Goal: Obtain resource: Download file/media

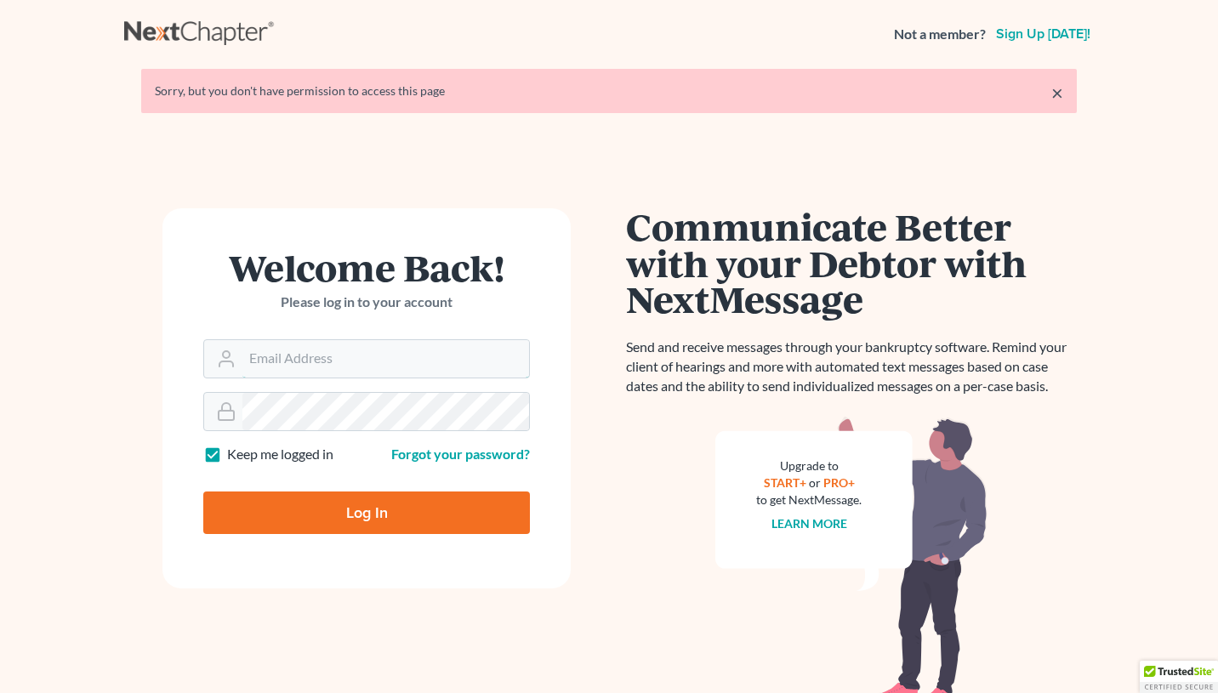
type input "[EMAIL_ADDRESS][DOMAIN_NAME]"
click at [361, 514] on input "Log In" at bounding box center [366, 513] width 327 height 43
type input "Thinking..."
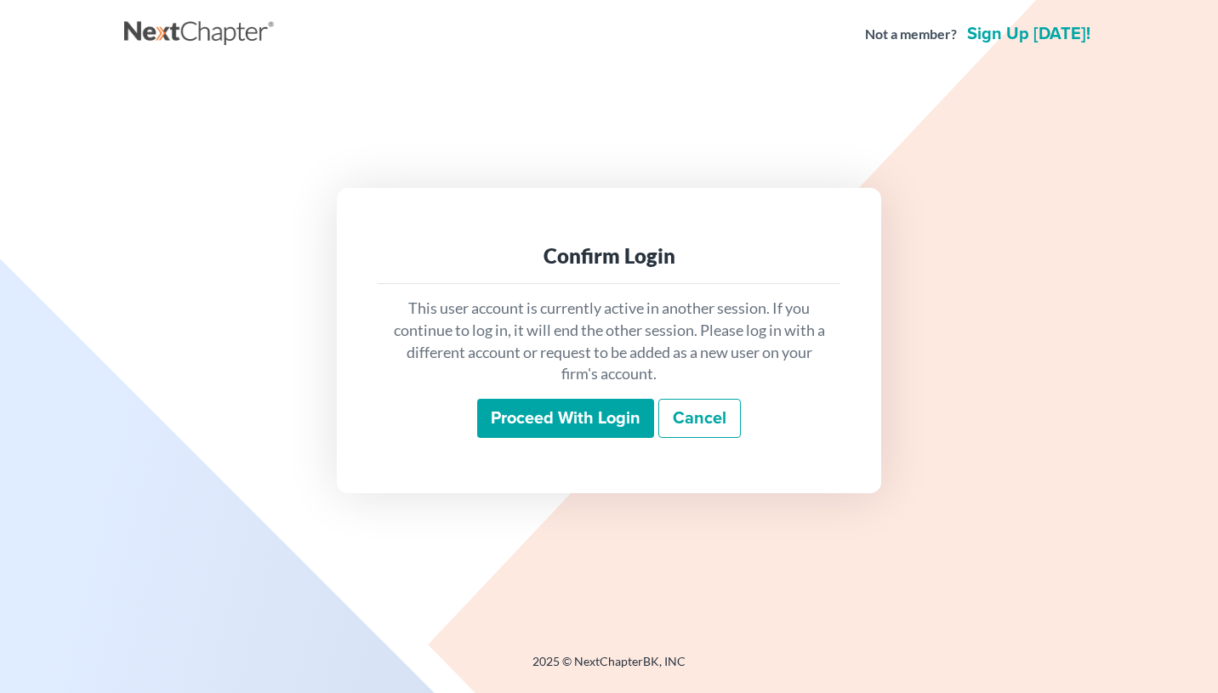
click at [556, 420] on input "Proceed with login" at bounding box center [565, 418] width 177 height 39
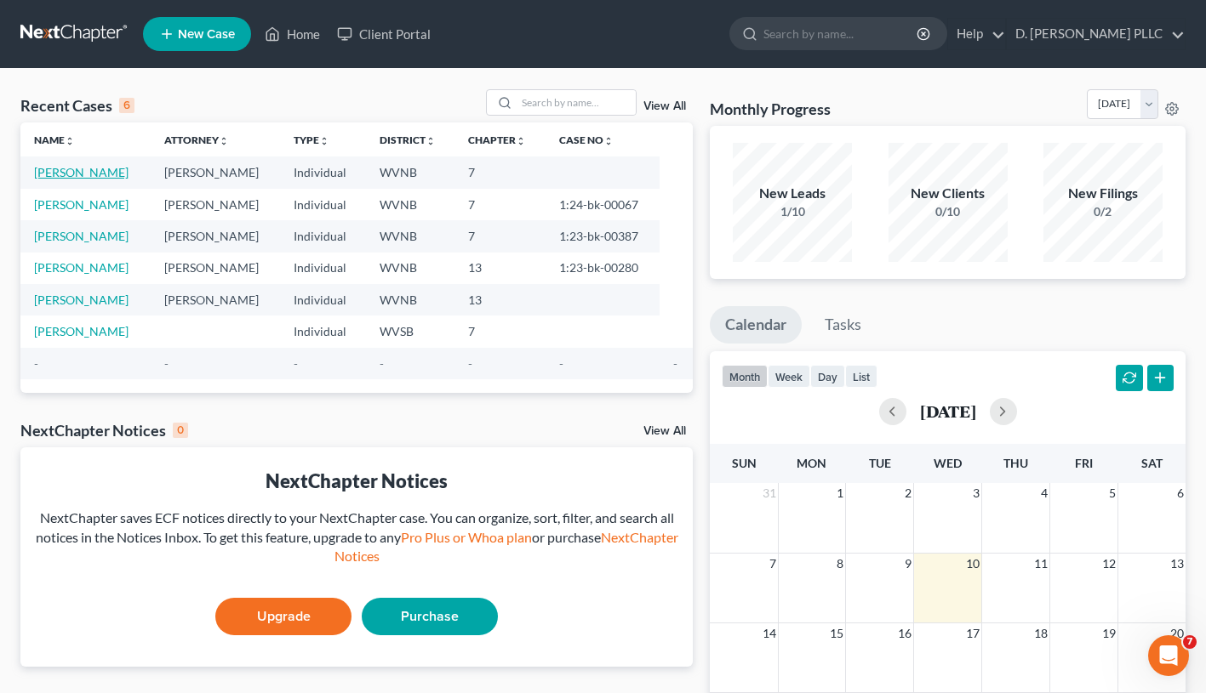
click at [85, 171] on link "Bryant, Carl" at bounding box center [81, 172] width 94 height 14
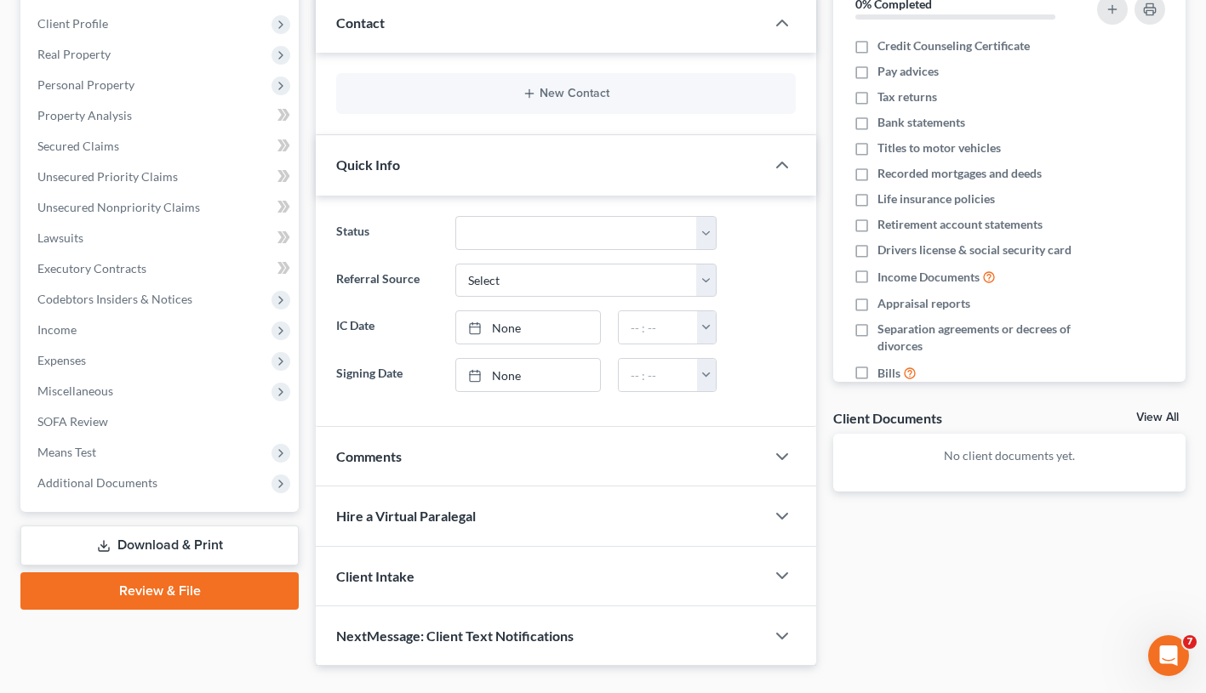
scroll to position [266, 0]
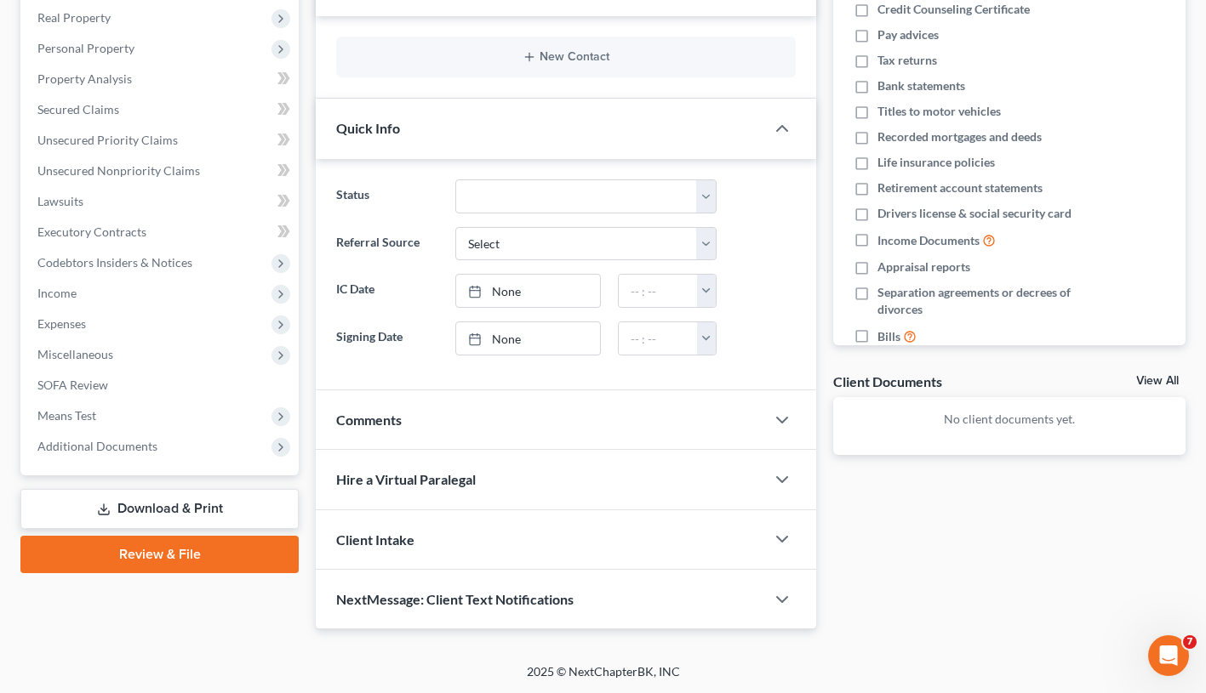
click at [140, 505] on link "Download & Print" at bounding box center [159, 509] width 278 height 40
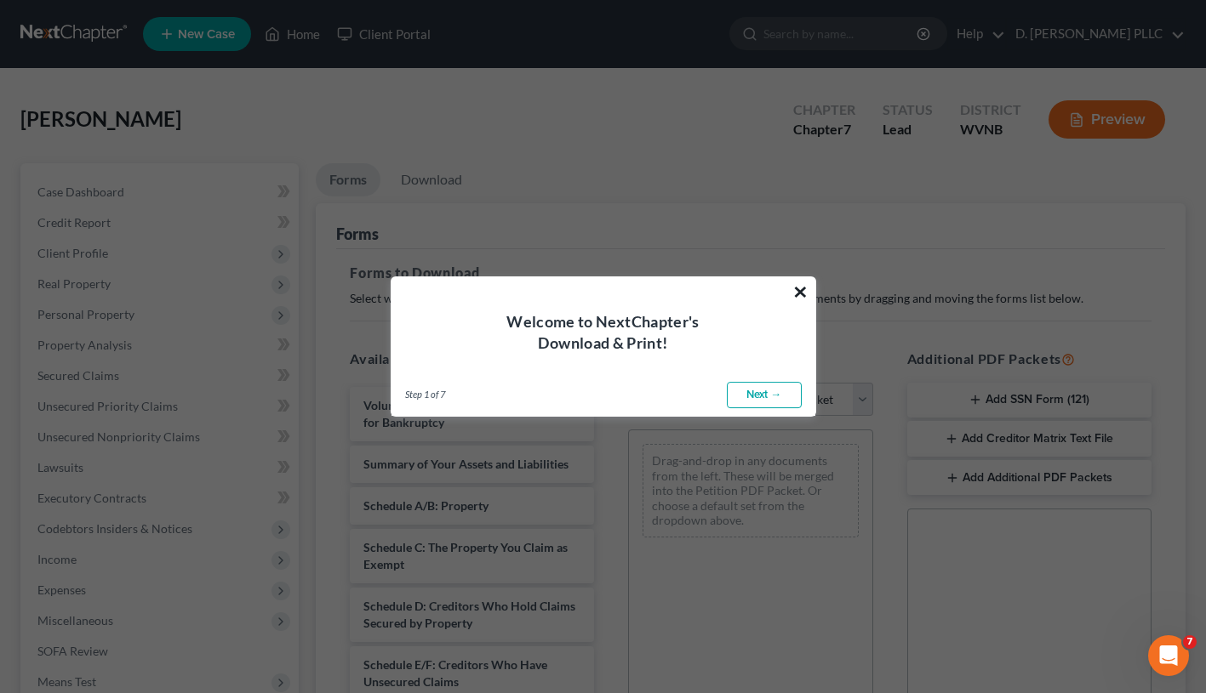
click at [799, 290] on button "×" at bounding box center [800, 291] width 16 height 27
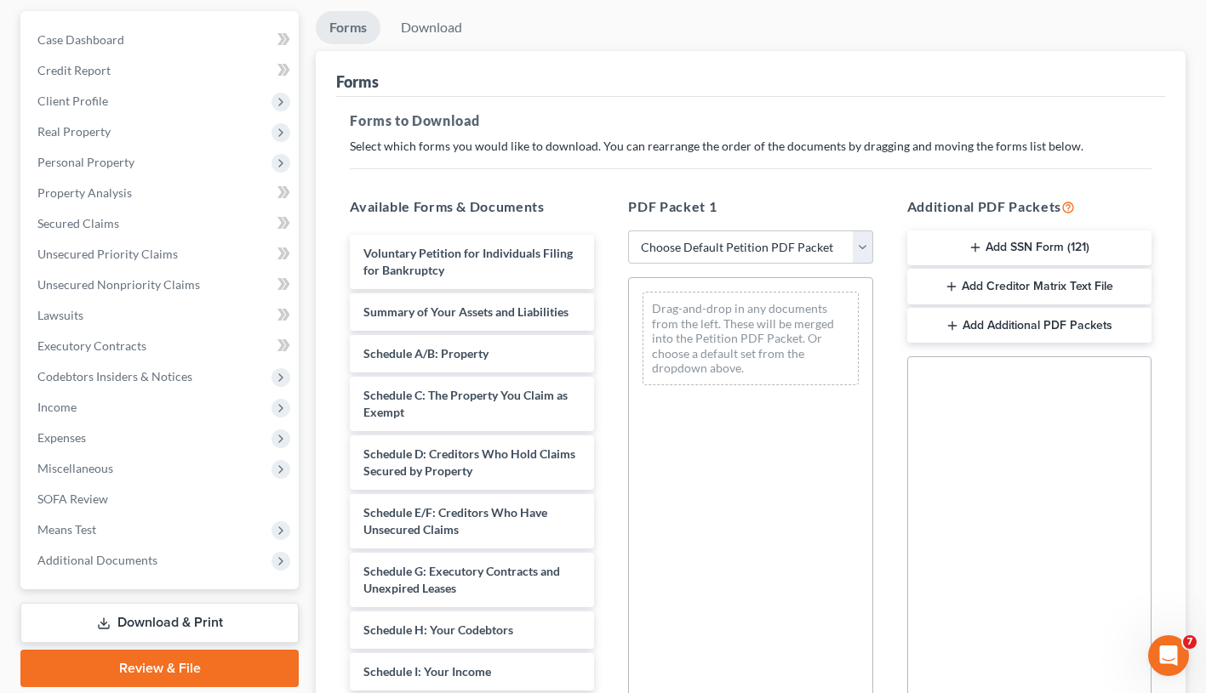
scroll to position [151, 0]
click at [992, 253] on button "Add SSN Form (121)" at bounding box center [1029, 250] width 244 height 36
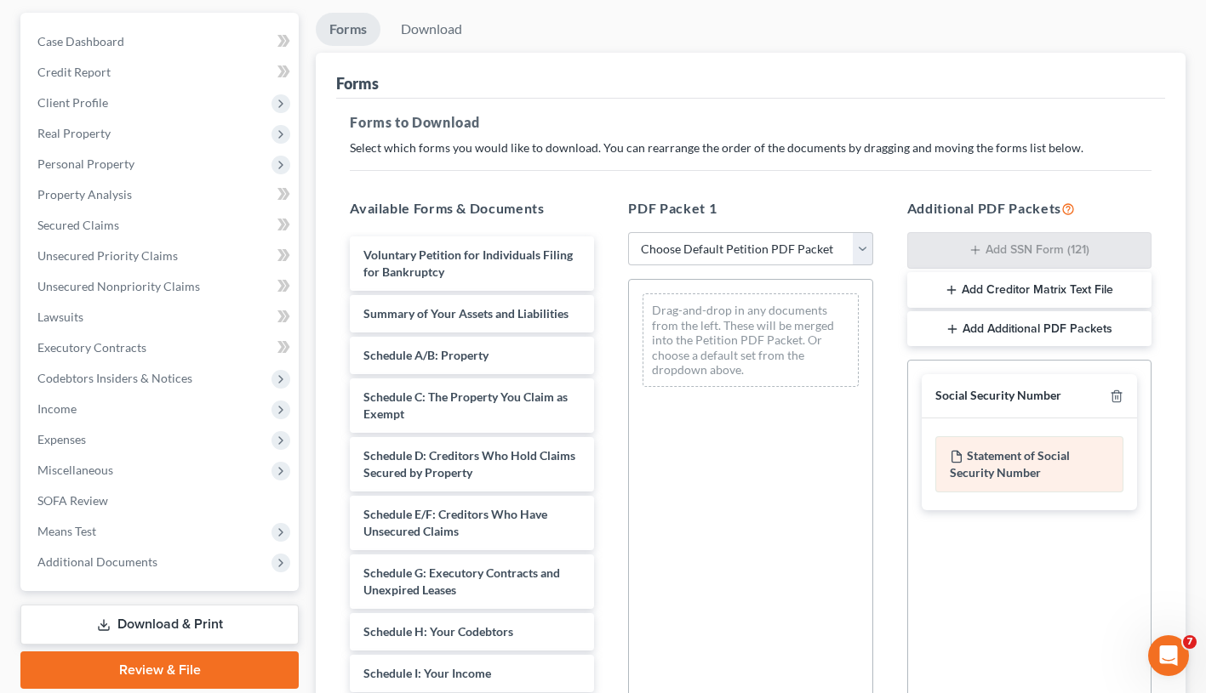
click at [989, 463] on div "Statement of Social Security Number" at bounding box center [1029, 464] width 188 height 56
click at [1049, 505] on div "Statement of Social Security Number" at bounding box center [1028, 465] width 215 height 92
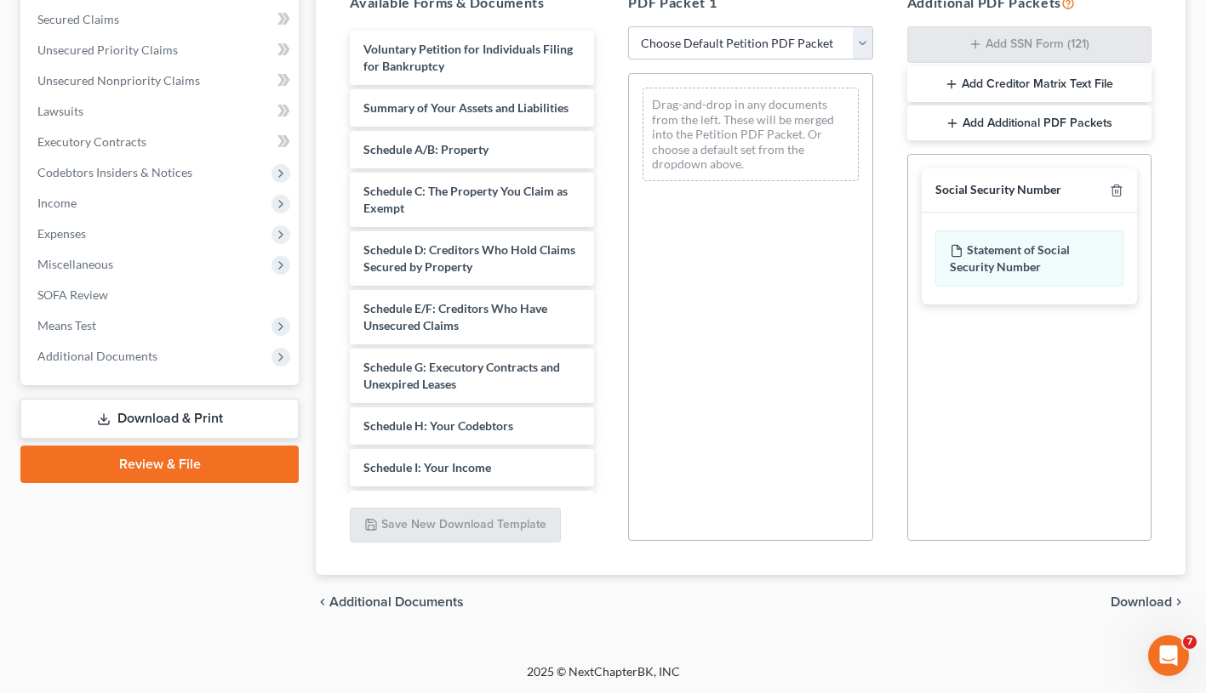
click at [1154, 605] on span "Download" at bounding box center [1140, 603] width 61 height 14
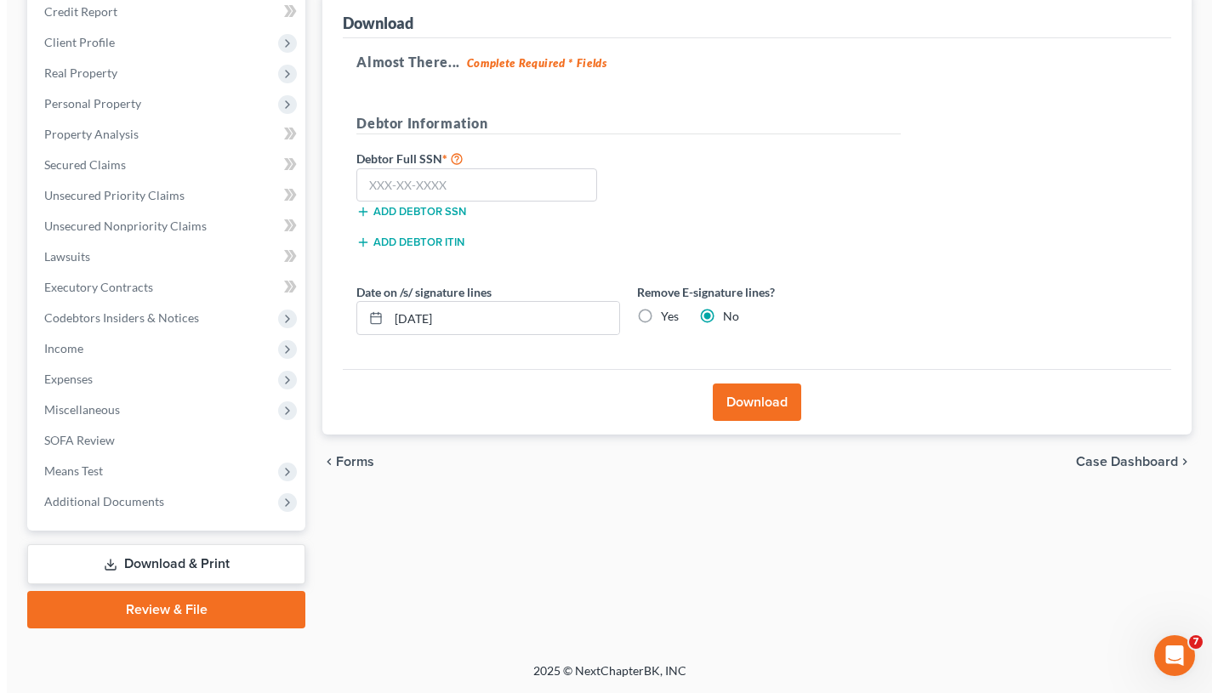
scroll to position [209, 0]
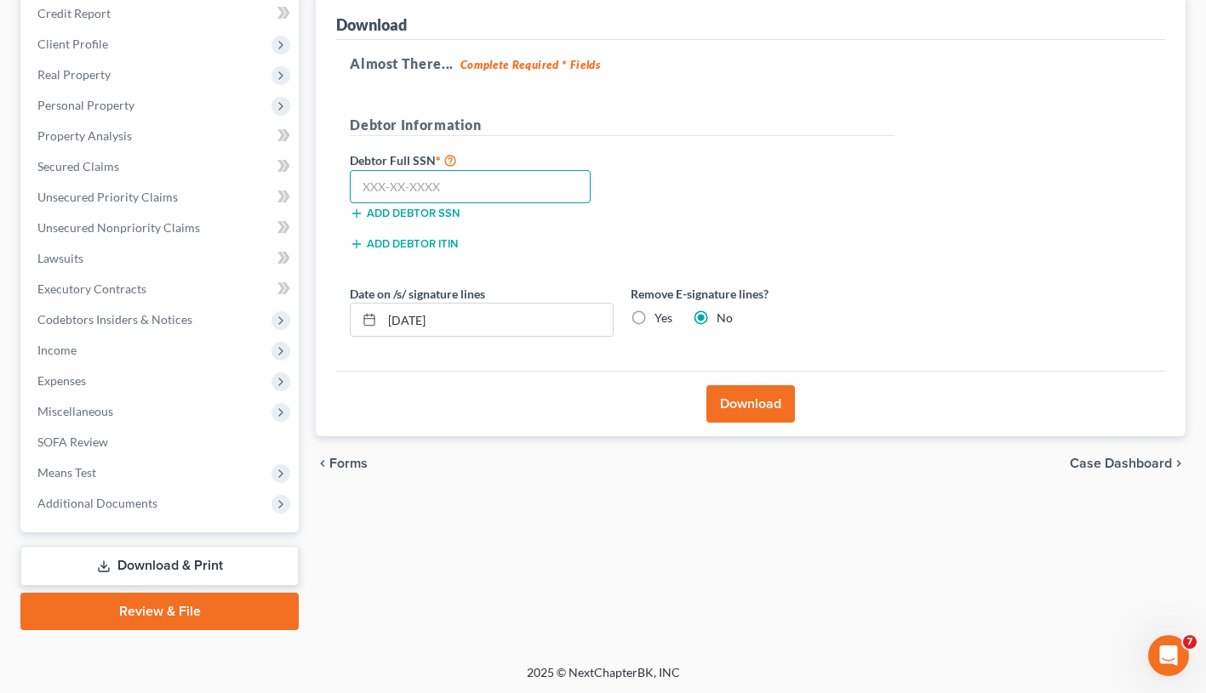
click at [427, 178] on input "text" at bounding box center [470, 187] width 241 height 34
type input "233-15-8567"
click at [749, 400] on button "Download" at bounding box center [750, 403] width 88 height 37
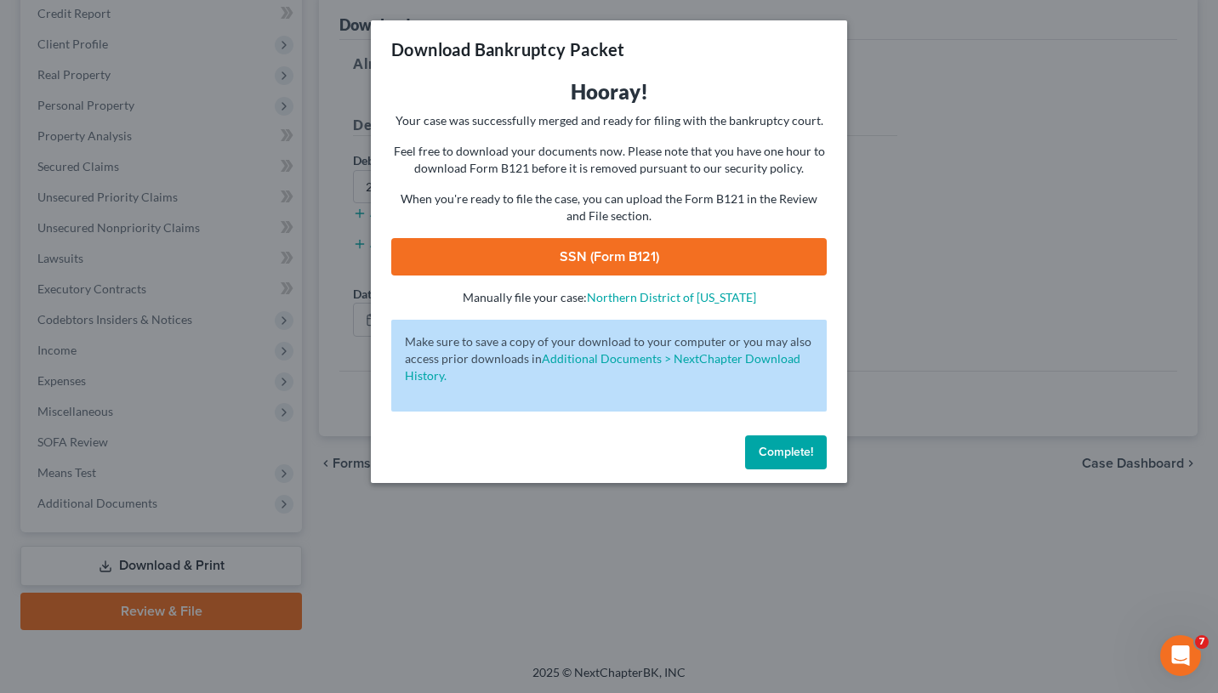
click at [619, 251] on link "SSN (Form B121)" at bounding box center [609, 256] width 436 height 37
